Goal: Information Seeking & Learning: Understand process/instructions

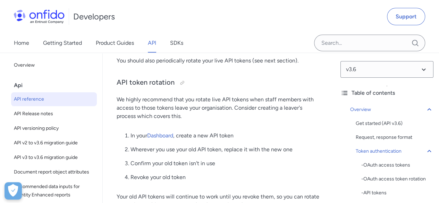
scroll to position [937, 0]
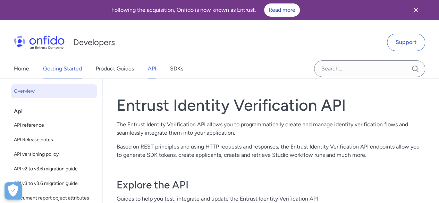
click at [78, 66] on link "Getting Started" at bounding box center [62, 68] width 39 height 19
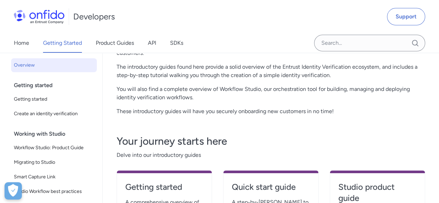
scroll to position [104, 0]
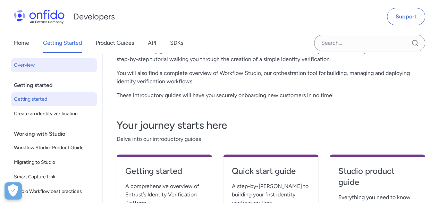
click at [67, 102] on span "Getting started" at bounding box center [54, 99] width 80 height 8
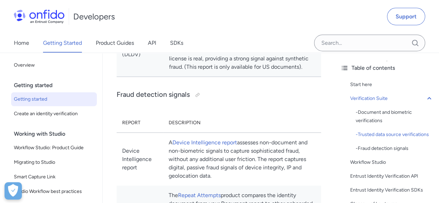
scroll to position [833, 0]
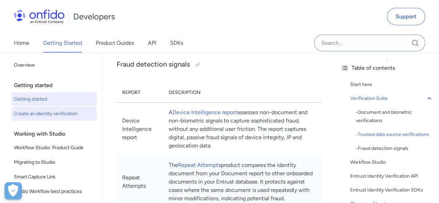
click at [64, 118] on link "Create an identity verification" at bounding box center [54, 114] width 86 height 14
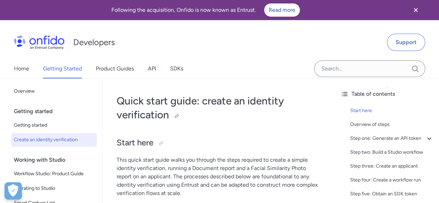
click at [223, 110] on h1 "Quick start guide: create an identity verification" at bounding box center [219, 108] width 204 height 28
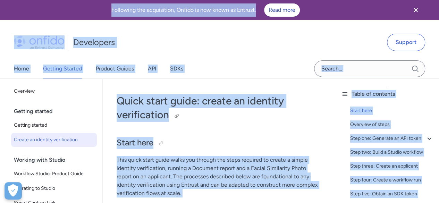
click at [223, 111] on h1 "Quick start guide: create an identity verification" at bounding box center [219, 108] width 204 height 28
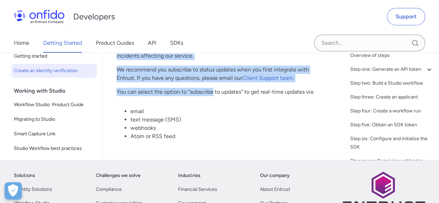
scroll to position [3843, 0]
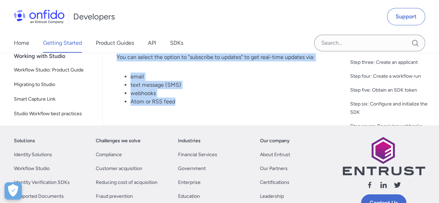
drag, startPoint x: 114, startPoint y: 92, endPoint x: 208, endPoint y: 114, distance: 96.1
copy div "Quick start guide: create an identity verification Start here This quick start …"
click at [254, 89] on li "text message (SMS)" at bounding box center [225, 85] width 190 height 8
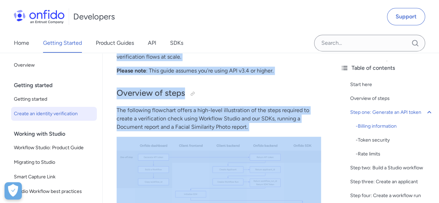
scroll to position [0, 0]
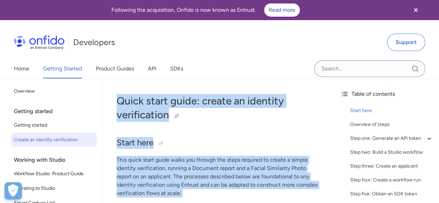
drag, startPoint x: 200, startPoint y: 112, endPoint x: 117, endPoint y: 96, distance: 84.7
copy div "Quick start guide: create an identity verification Start here This quick start …"
click at [232, 102] on h1 "Quick start guide: create an identity verification" at bounding box center [219, 108] width 204 height 28
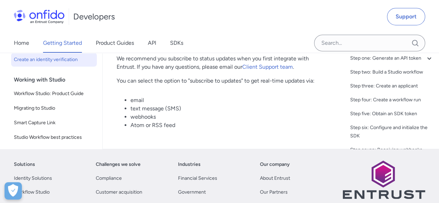
scroll to position [3808, 0]
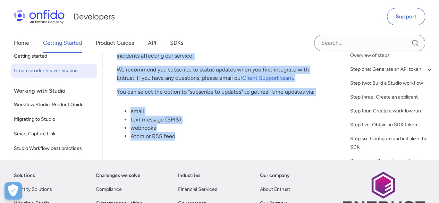
drag, startPoint x: 110, startPoint y: 98, endPoint x: 205, endPoint y: 154, distance: 109.8
copy div "Quick start guide: create an identity verification Start here This quick start …"
